Goal: Information Seeking & Learning: Learn about a topic

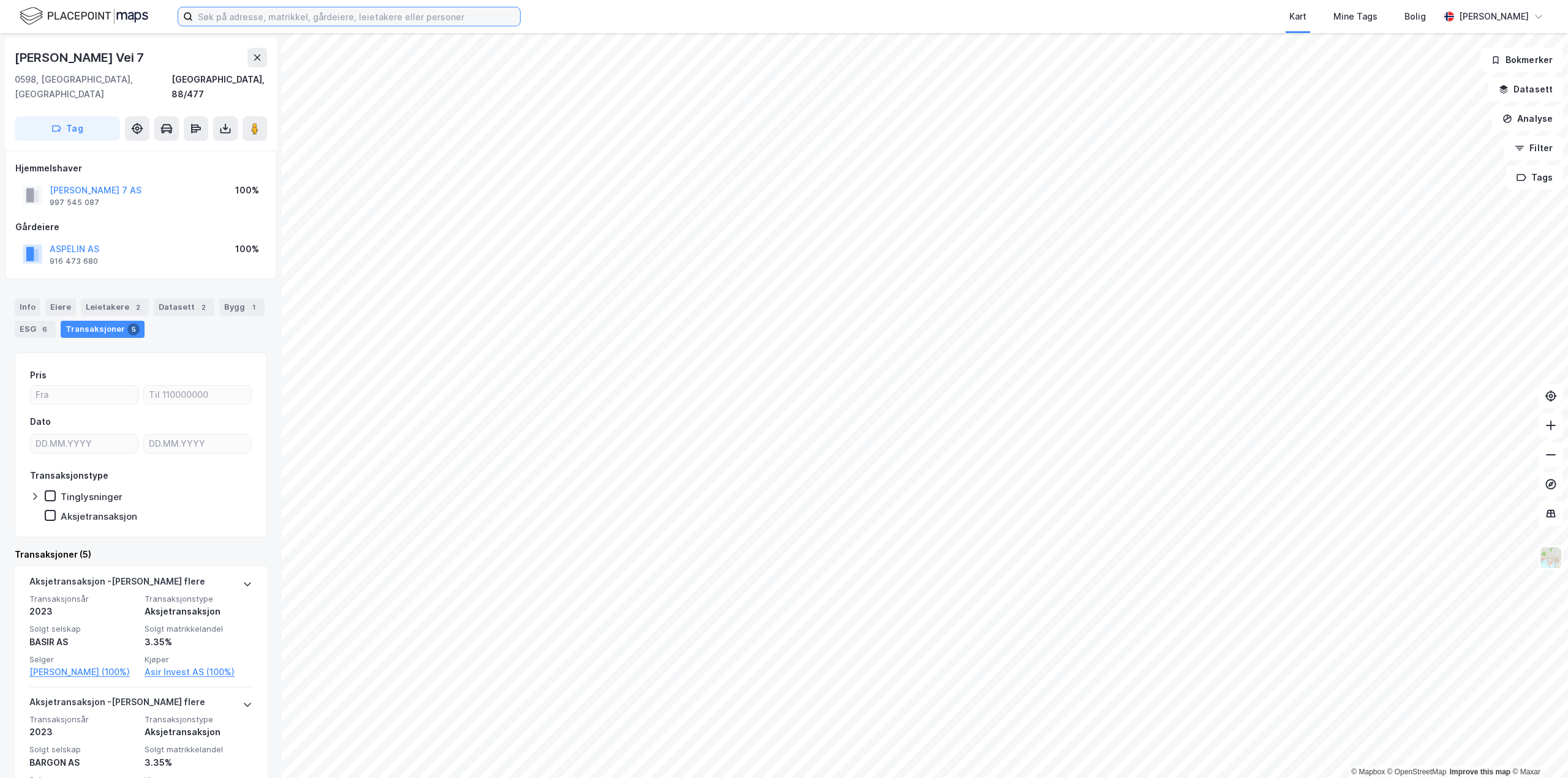
click at [461, 14] on input at bounding box center [356, 17] width 327 height 18
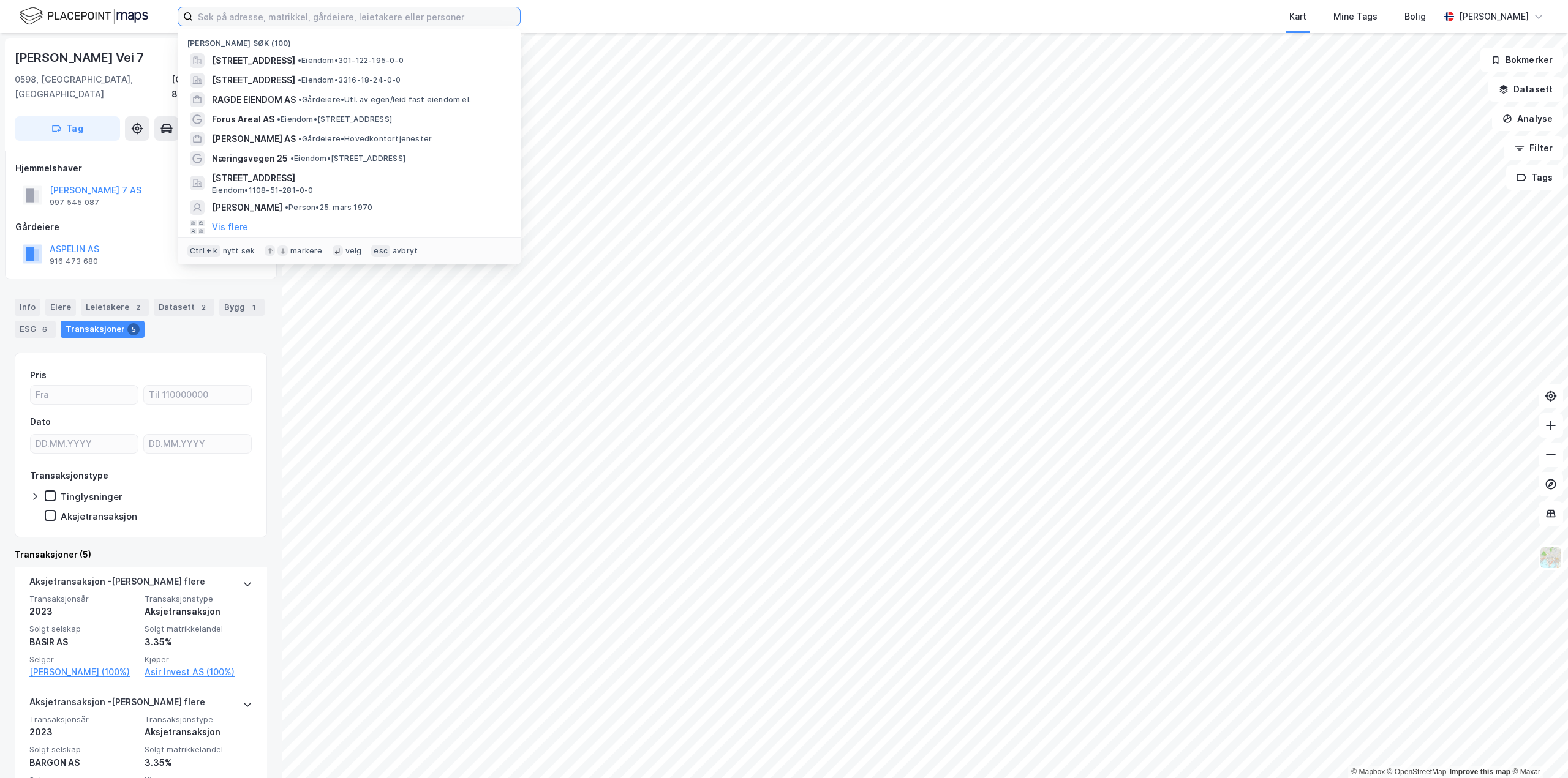
paste input "Hoffsjef Løvenskiolds vei 58 A, C og D, 0382 Oslo"
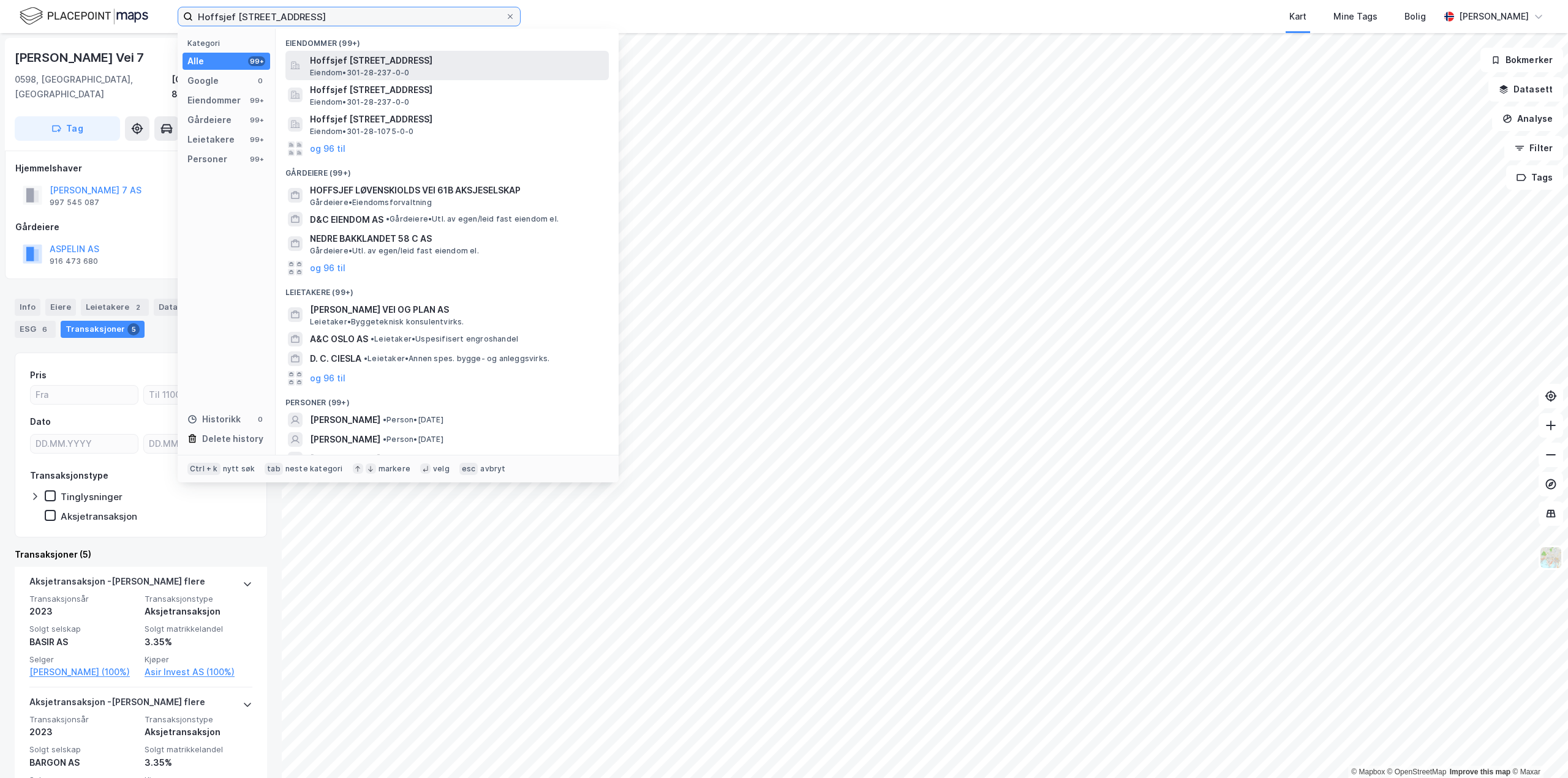
type input "Hoffsjef Løvenskiolds vei 58 A, C og D, 0382 Oslo"
click at [451, 76] on div "Hoffsjef Løvenskiolds vei 58A, 0382, OSLO, OSLO Eiendom • 301-28-237-0-0" at bounding box center [458, 66] width 297 height 24
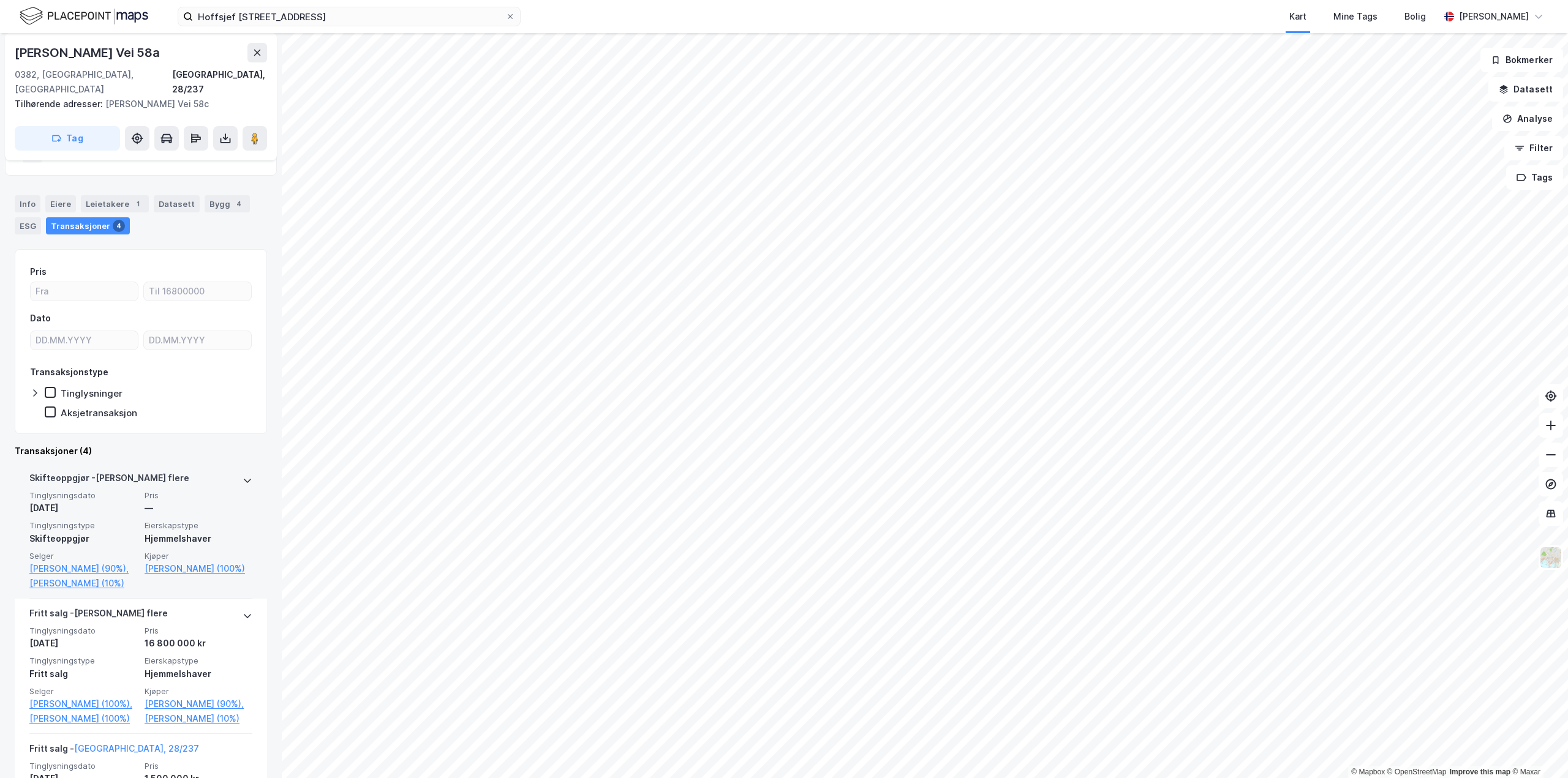
scroll to position [61, 0]
